Goal: Task Accomplishment & Management: Manage account settings

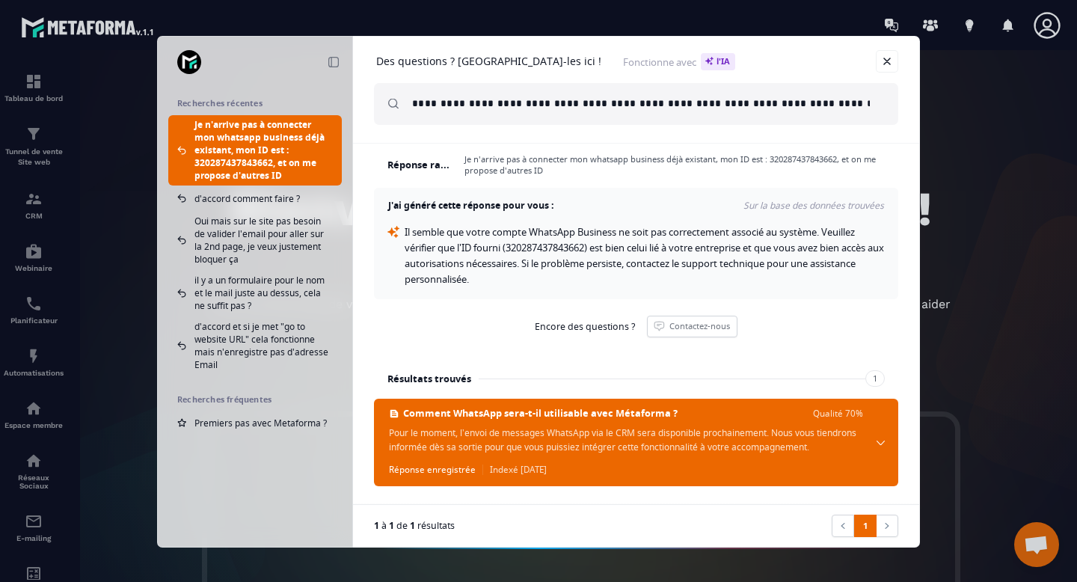
scroll to position [13, 0]
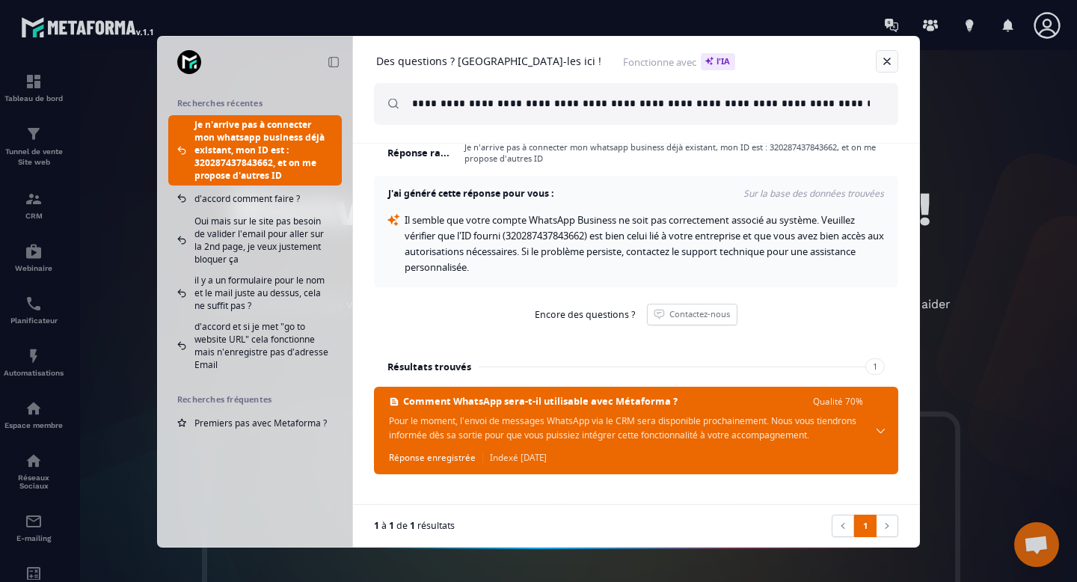
click at [891, 66] on link at bounding box center [887, 61] width 22 height 22
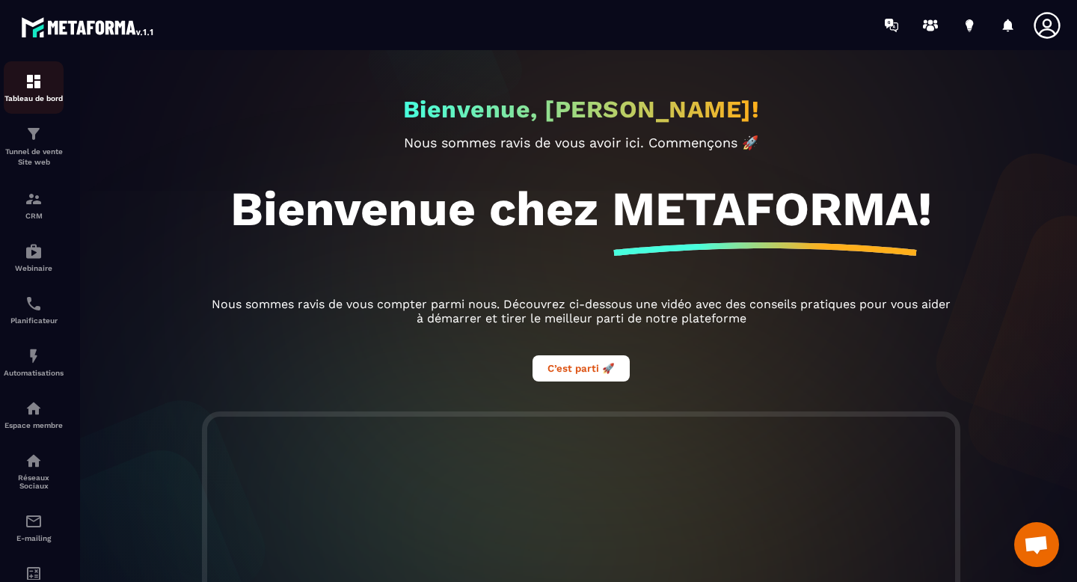
click at [40, 100] on p "Tableau de bord" at bounding box center [34, 98] width 60 height 8
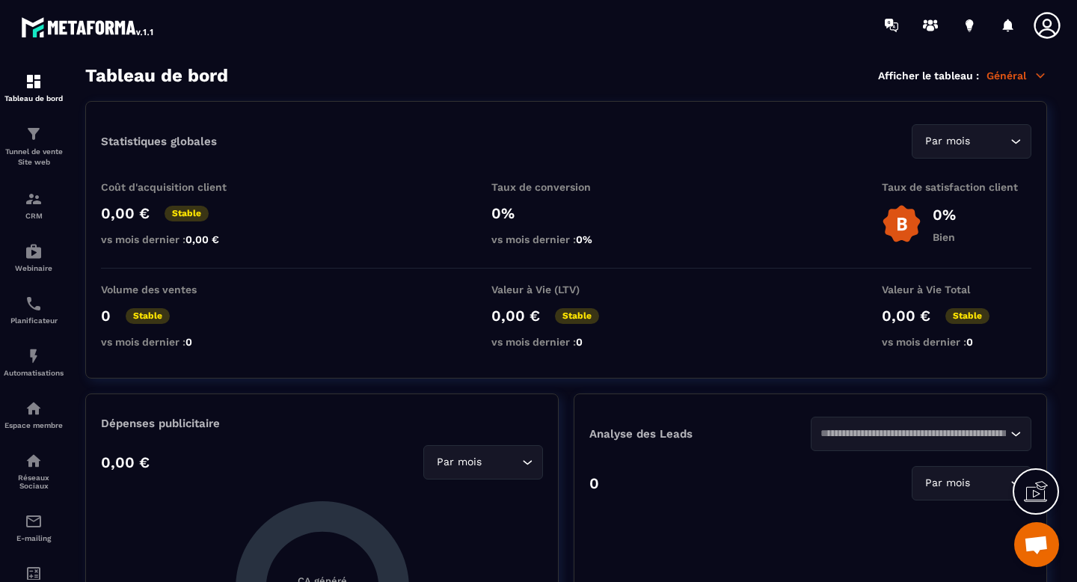
click at [1041, 81] on icon at bounding box center [1040, 75] width 13 height 13
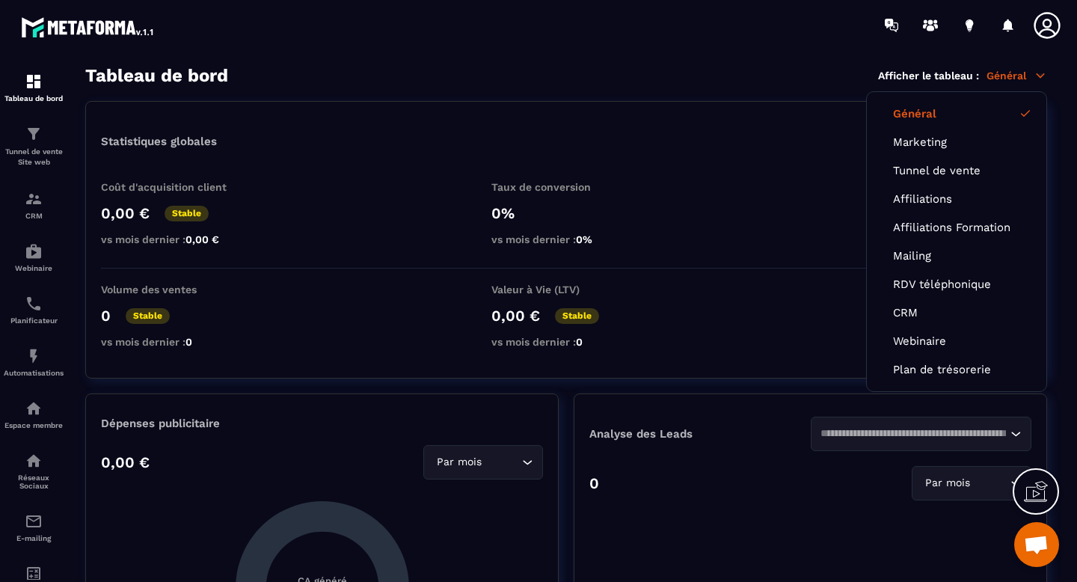
click at [943, 116] on link "Général" at bounding box center [956, 113] width 127 height 13
click at [47, 153] on p "Tunnel de vente Site web" at bounding box center [34, 157] width 60 height 21
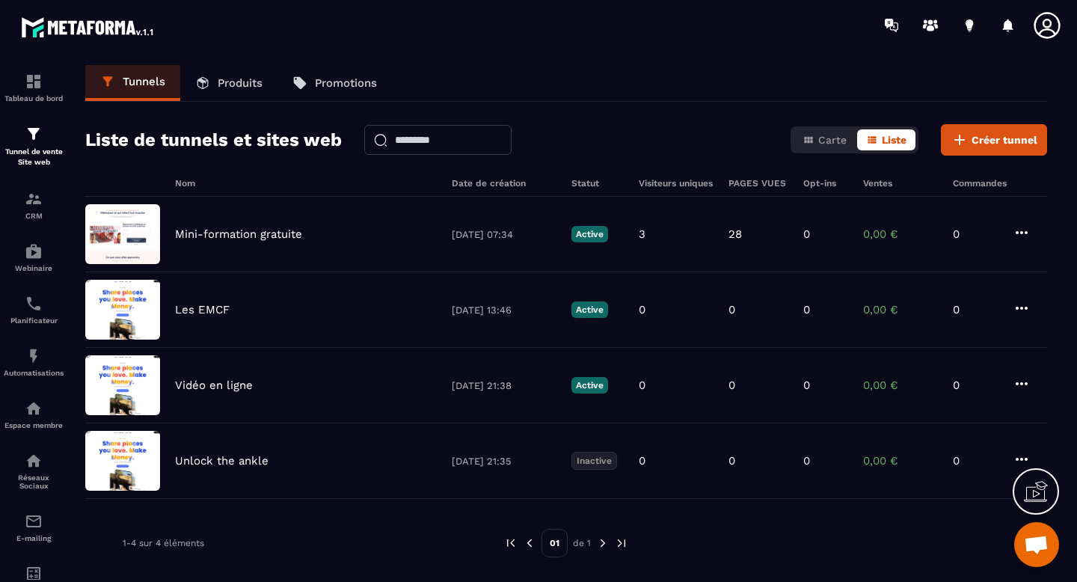
click at [1042, 34] on icon at bounding box center [1048, 25] width 30 height 30
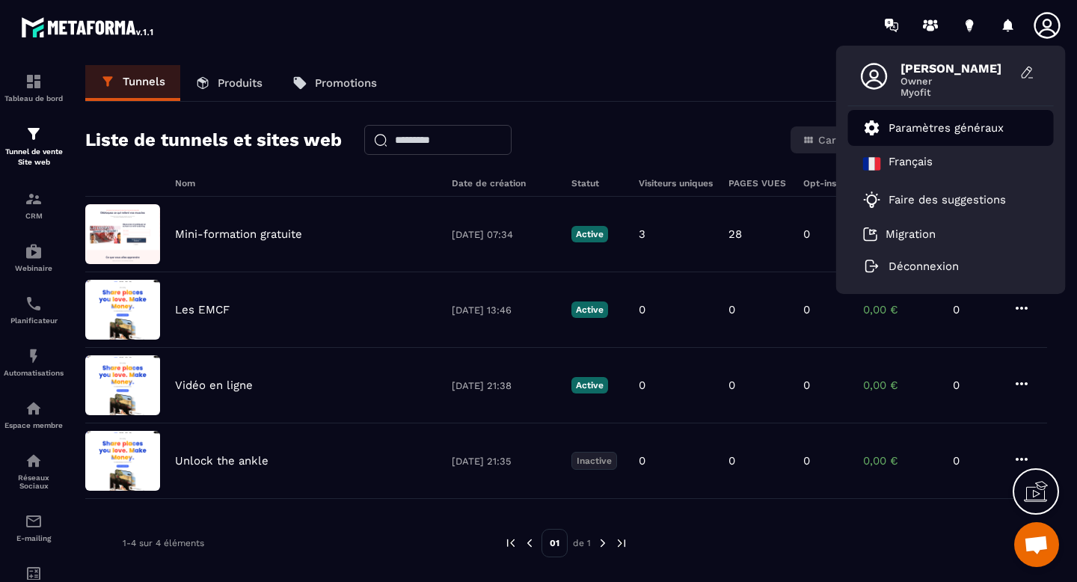
click at [946, 129] on p "Paramètres généraux" at bounding box center [946, 127] width 115 height 13
click at [884, 135] on link "Paramètres généraux" at bounding box center [933, 128] width 141 height 18
click at [871, 131] on icon at bounding box center [872, 127] width 14 height 15
click at [925, 126] on p "Paramètres généraux" at bounding box center [946, 127] width 115 height 13
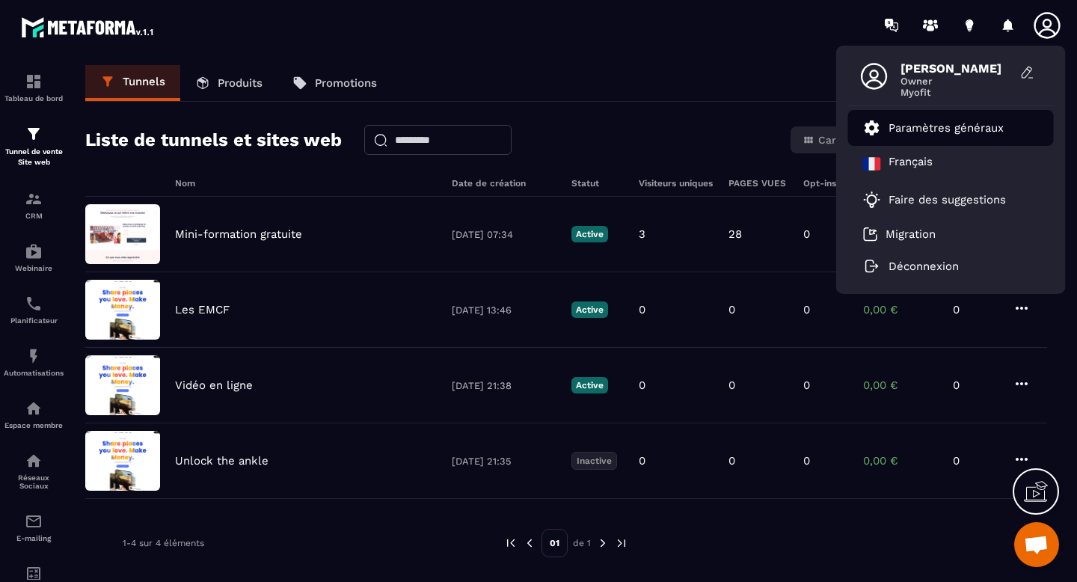
click at [925, 126] on p "Paramètres généraux" at bounding box center [946, 127] width 115 height 13
click at [1006, 127] on li "Paramètres généraux" at bounding box center [951, 128] width 206 height 36
click at [986, 127] on p "Paramètres généraux" at bounding box center [946, 127] width 115 height 13
